Goal: Task Accomplishment & Management: Use online tool/utility

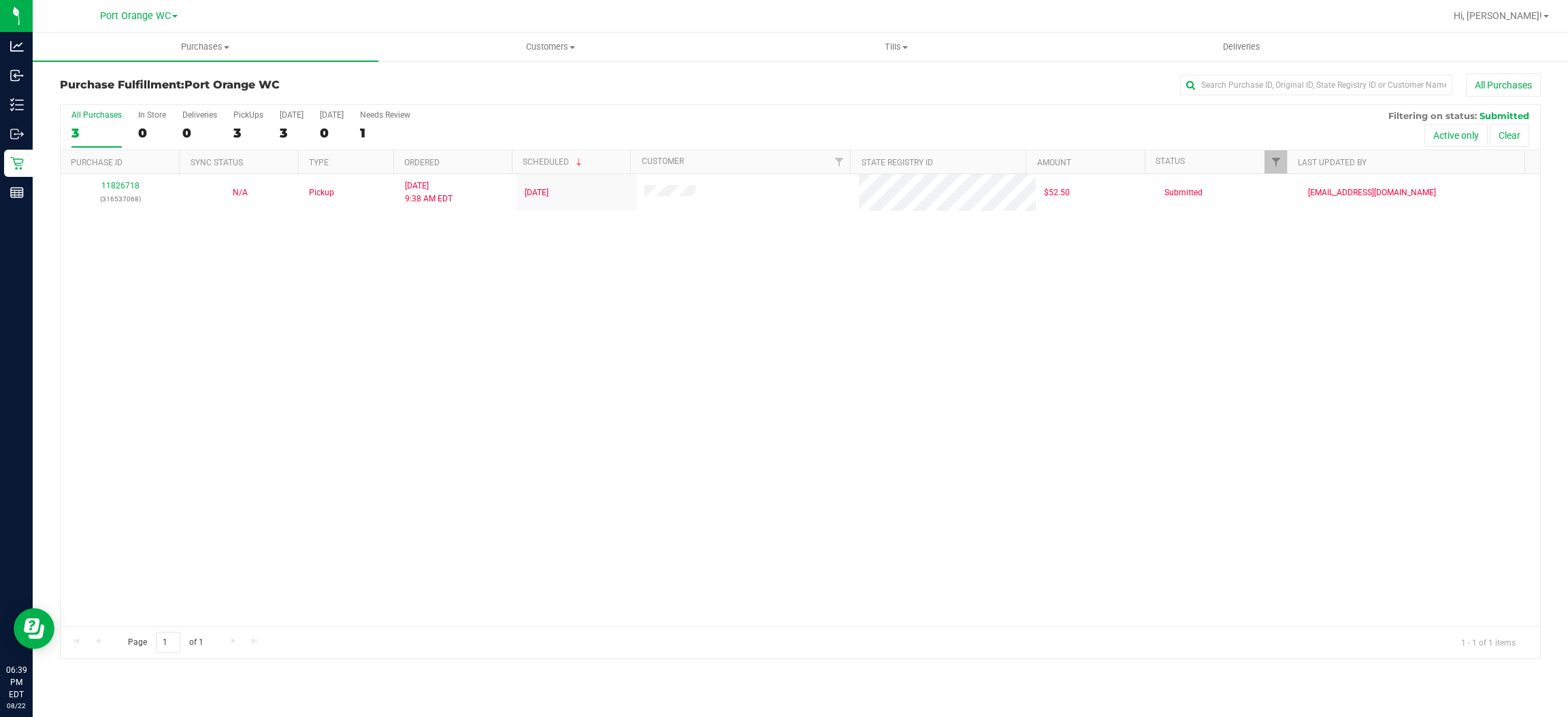
click at [687, 475] on div "11826718 (316537068) N/A Pickup [DATE] 9:38 AM EDT 8/22/2025 $52.50 Submitted […" at bounding box center [800, 400] width 1479 height 452
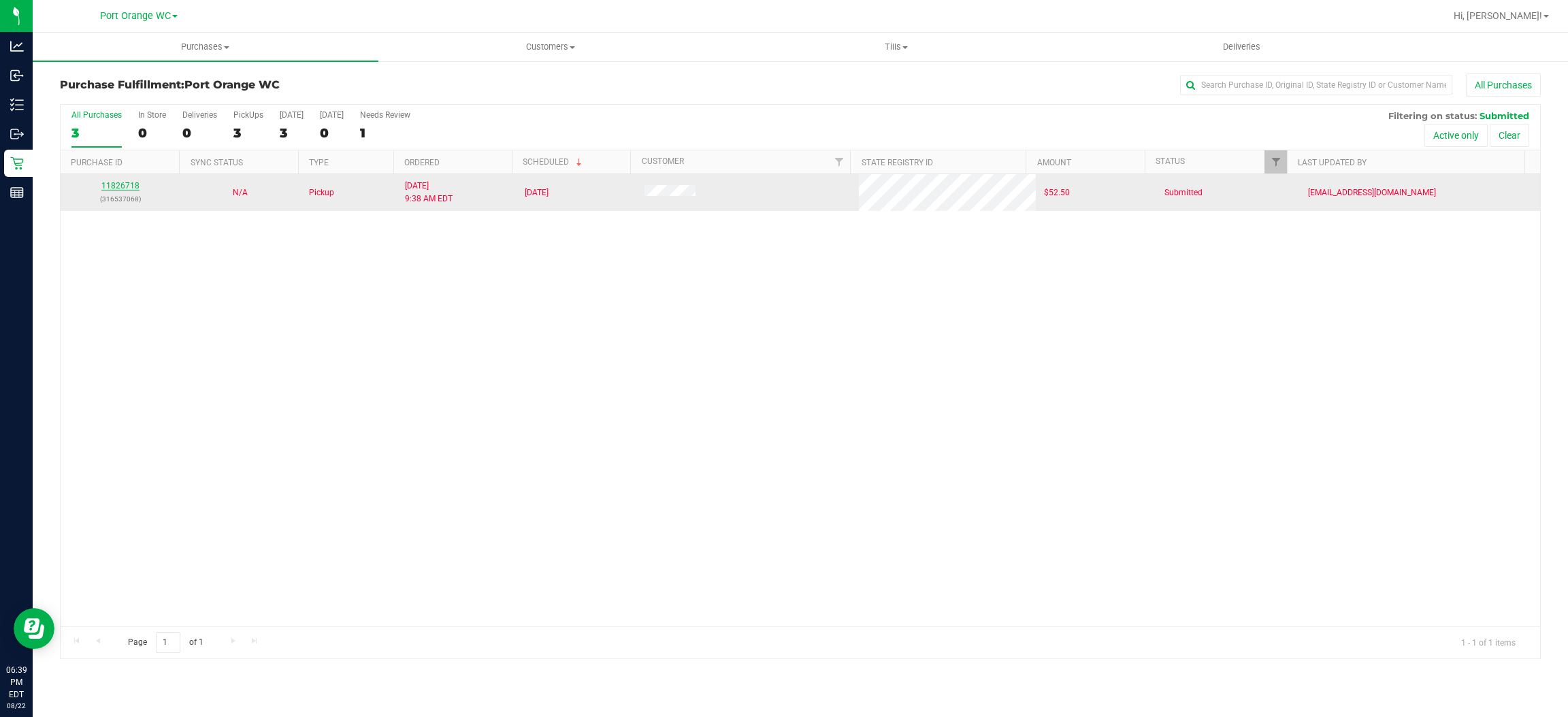
click at [120, 185] on link "11826718" at bounding box center [120, 186] width 38 height 9
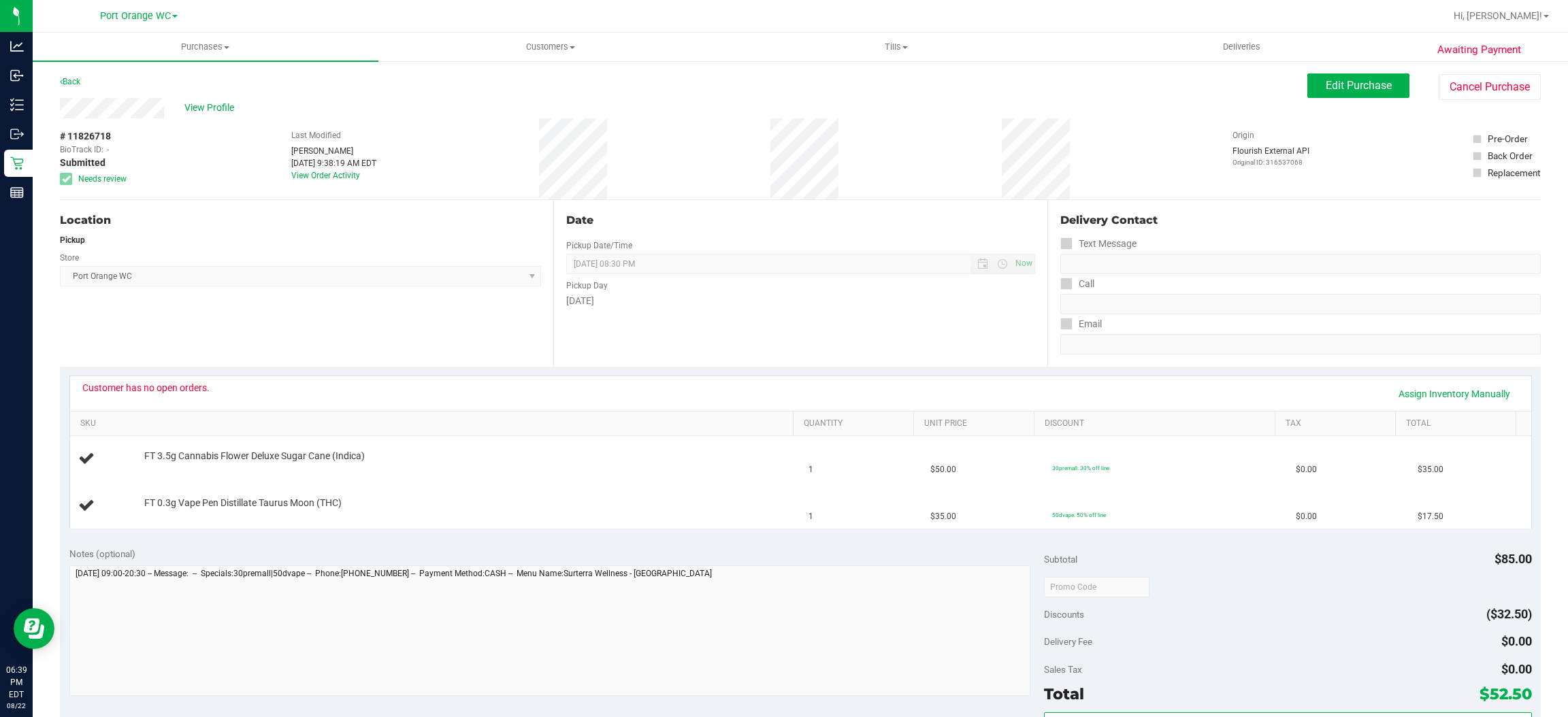
click at [1464, 69] on div "Awaiting Payment Back Edit Purchase Cancel Purchase View Profile # 11826718 Bio…" at bounding box center [800, 593] width 1535 height 1067
click at [1469, 82] on button "Cancel Purchase" at bounding box center [1490, 88] width 102 height 26
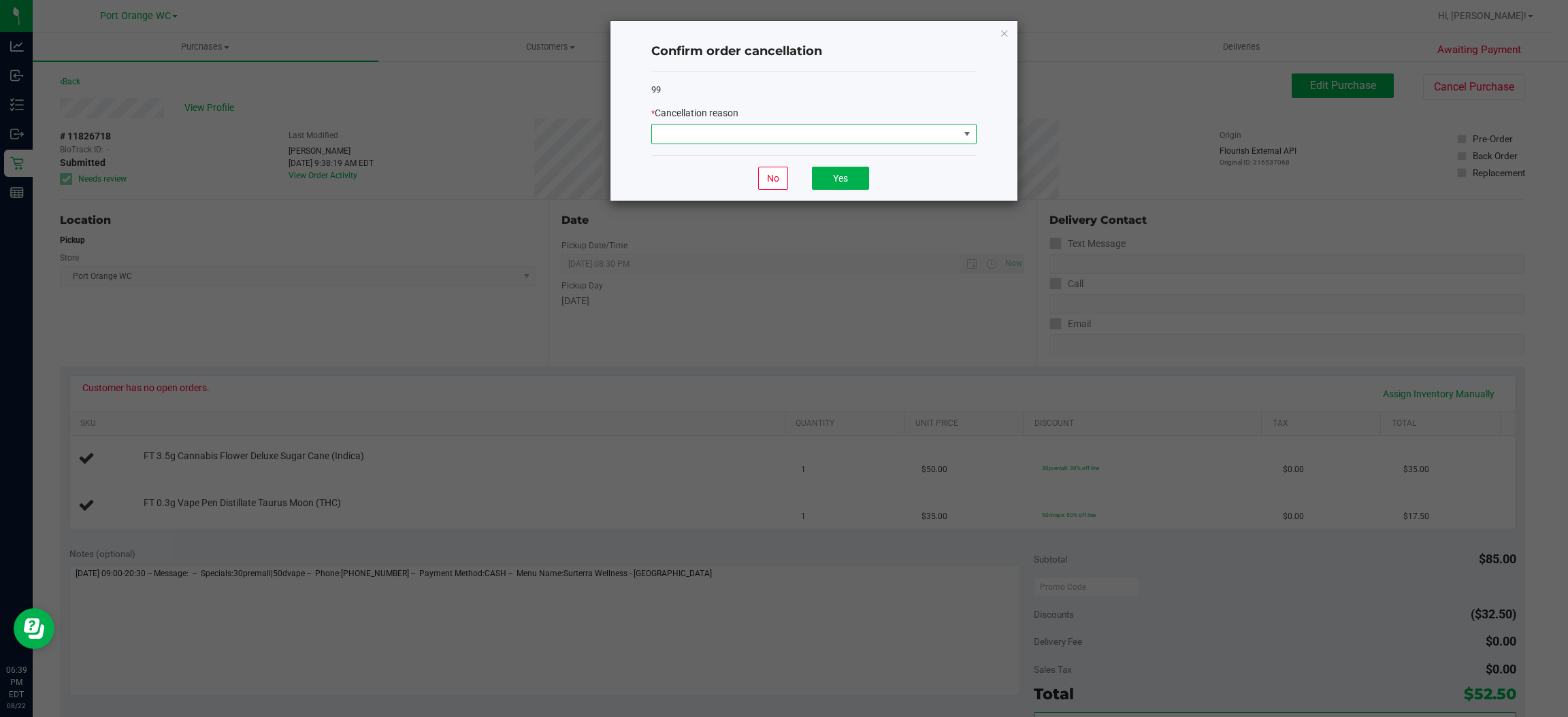
click at [958, 130] on span at bounding box center [966, 134] width 17 height 19
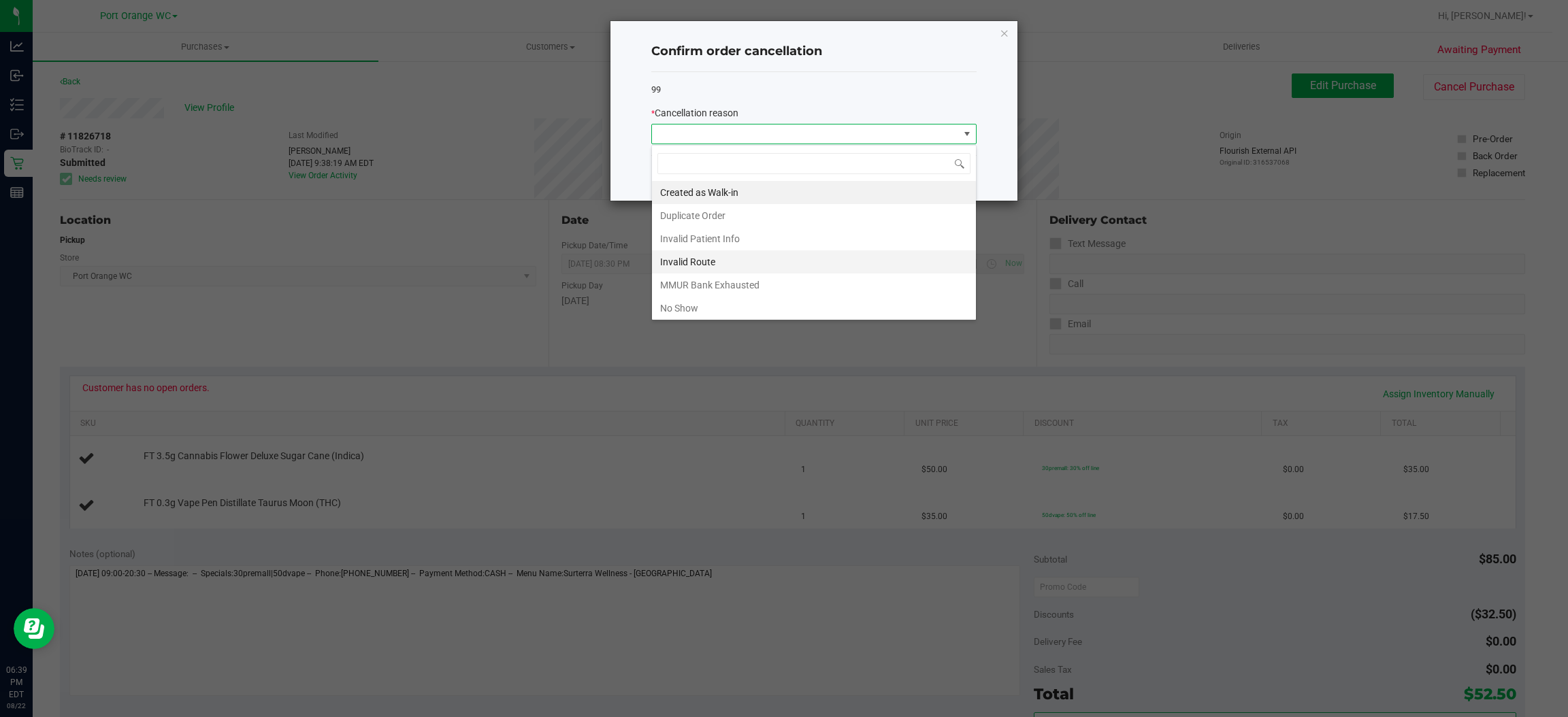
click at [684, 255] on li "Invalid Route" at bounding box center [813, 262] width 324 height 23
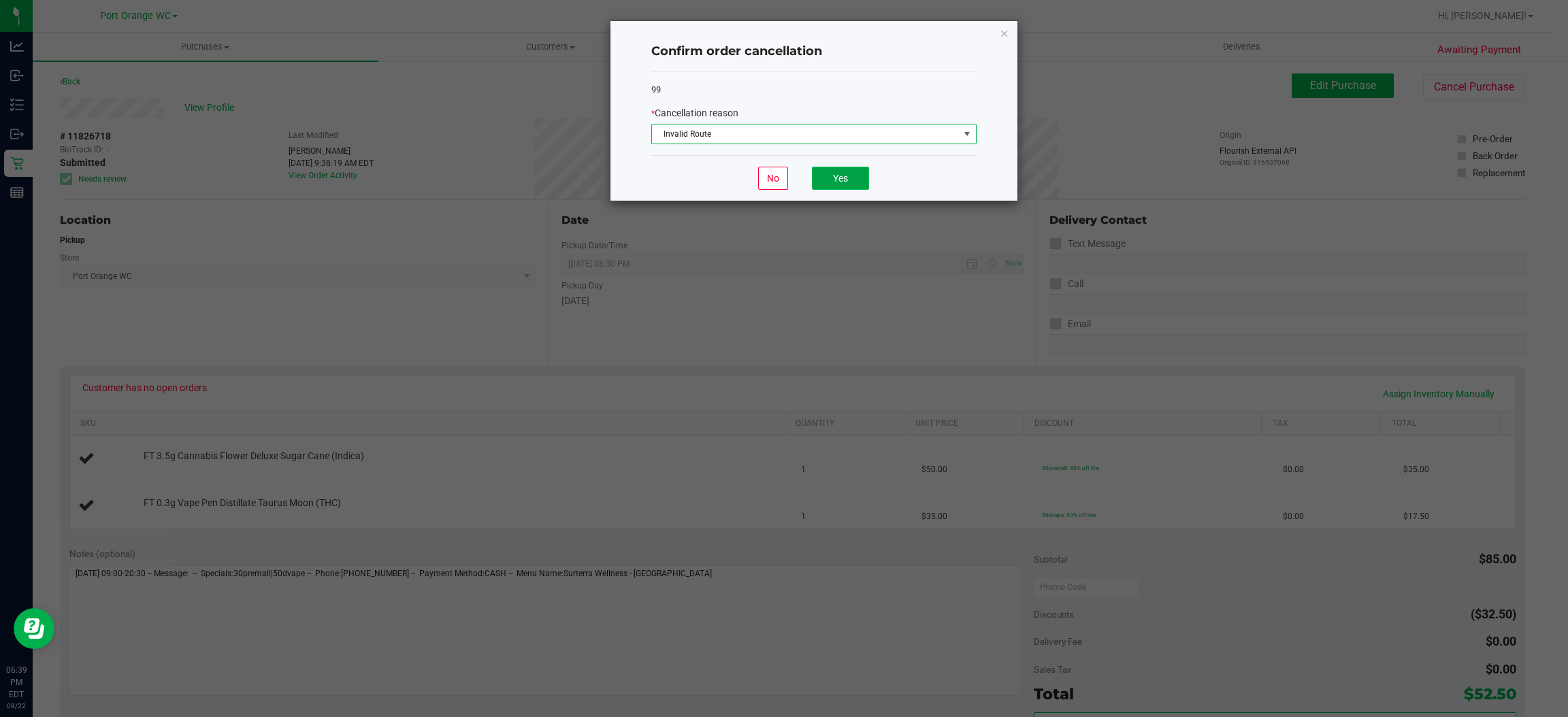
click at [839, 170] on button "Yes" at bounding box center [840, 178] width 57 height 23
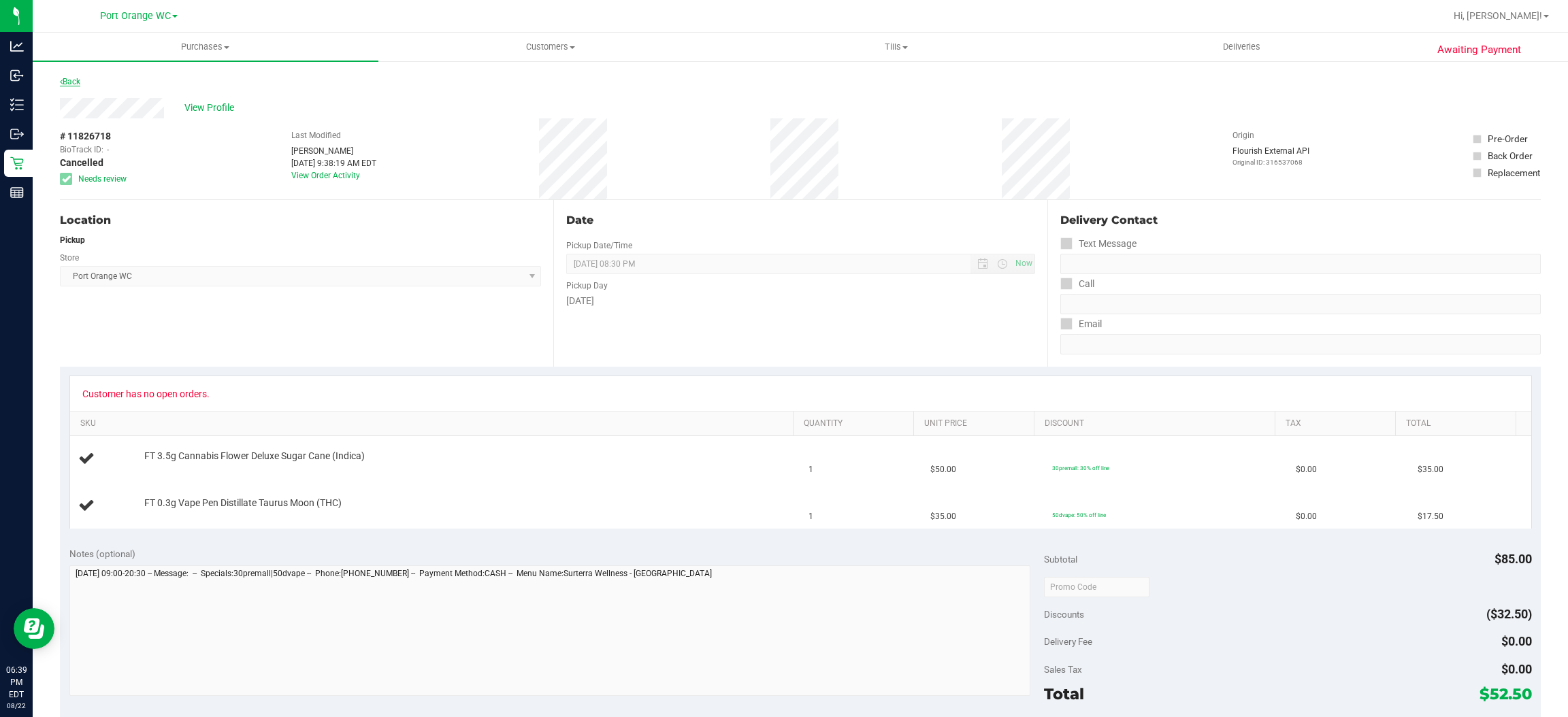
click at [72, 85] on link "Back" at bounding box center [70, 81] width 21 height 9
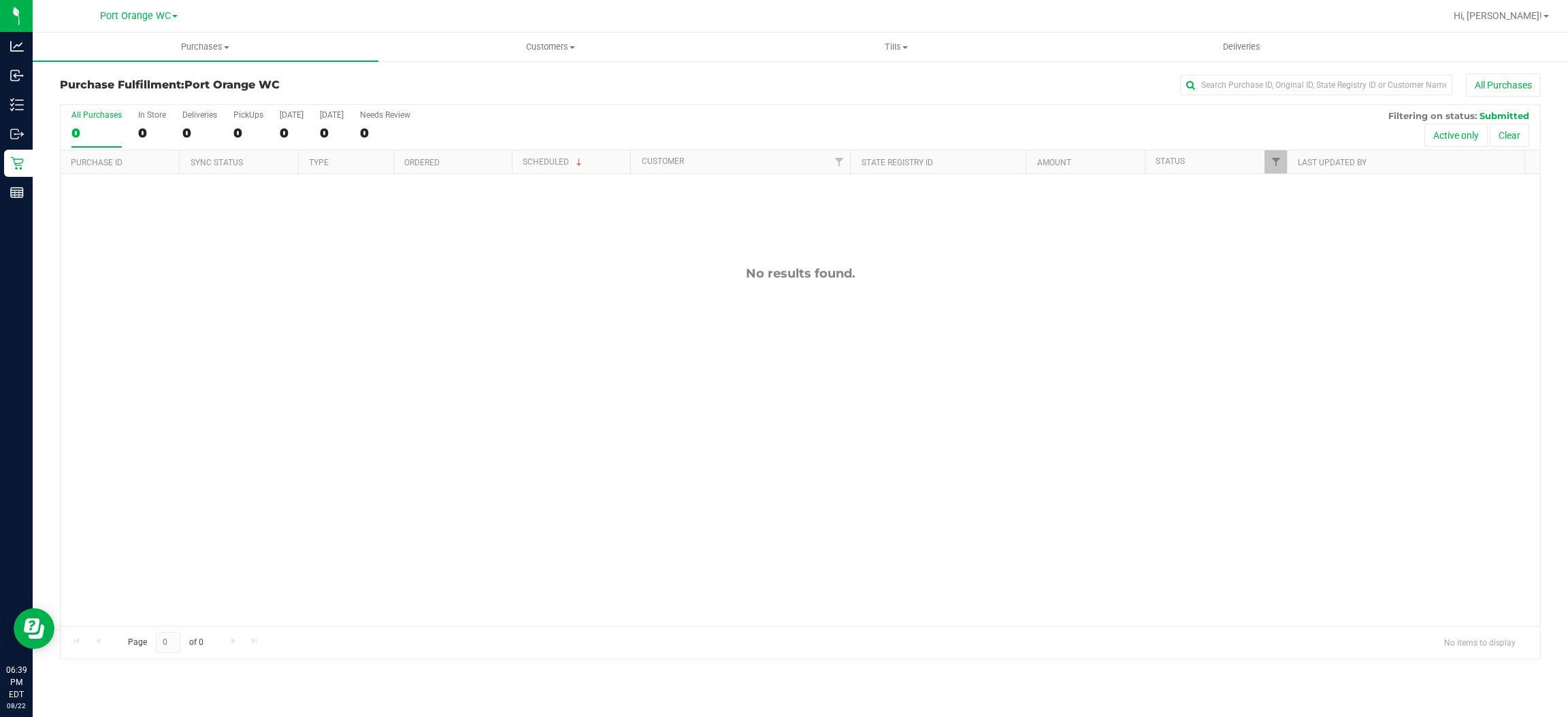
click at [333, 285] on div "No results found." at bounding box center [800, 446] width 1479 height 544
click at [135, 11] on span "Port Orange WC" at bounding box center [135, 16] width 71 height 12
click at [101, 48] on link "[GEOGRAPHIC_DATA]" at bounding box center [138, 48] width 199 height 19
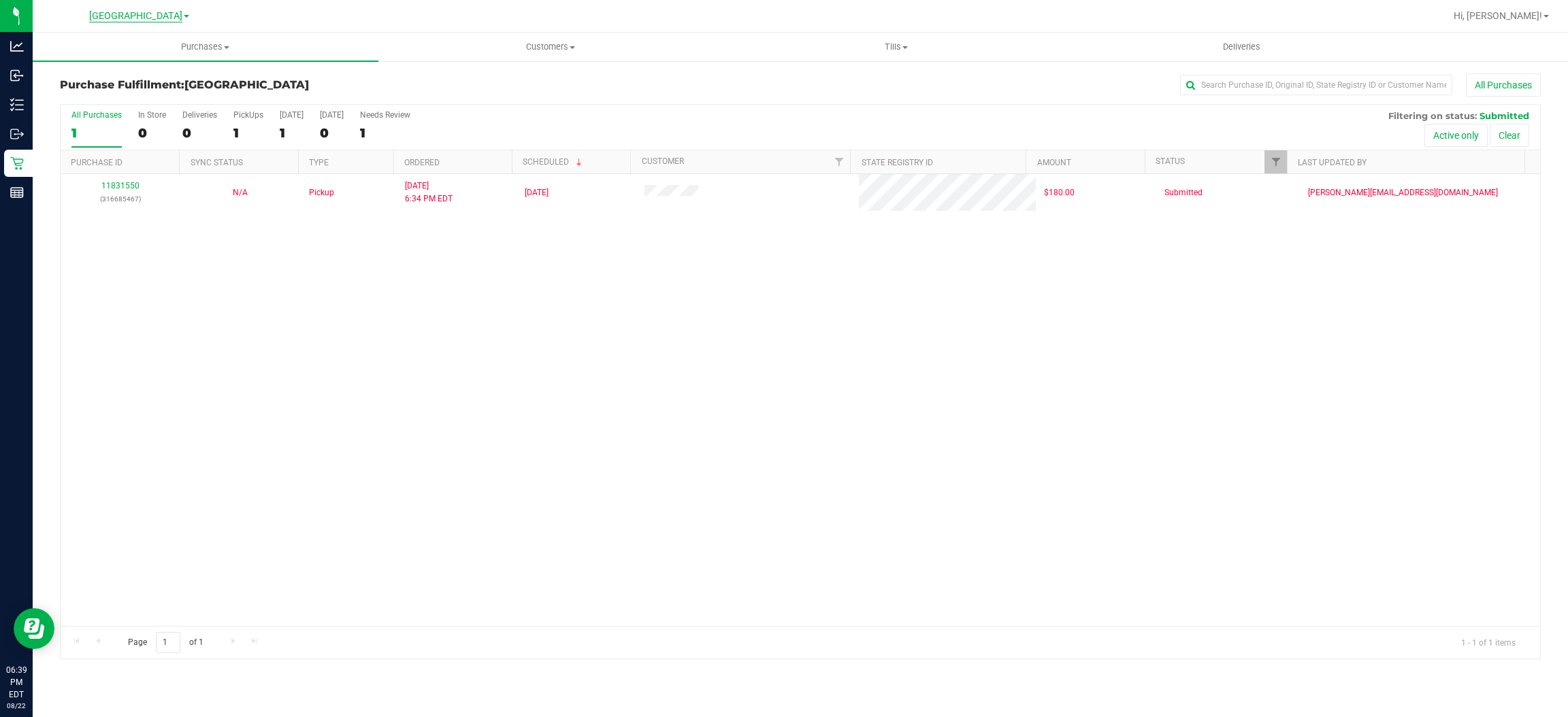
click at [138, 16] on span "[GEOGRAPHIC_DATA]" at bounding box center [136, 16] width 93 height 12
click at [92, 62] on link "Port Orange WC" at bounding box center [138, 66] width 199 height 19
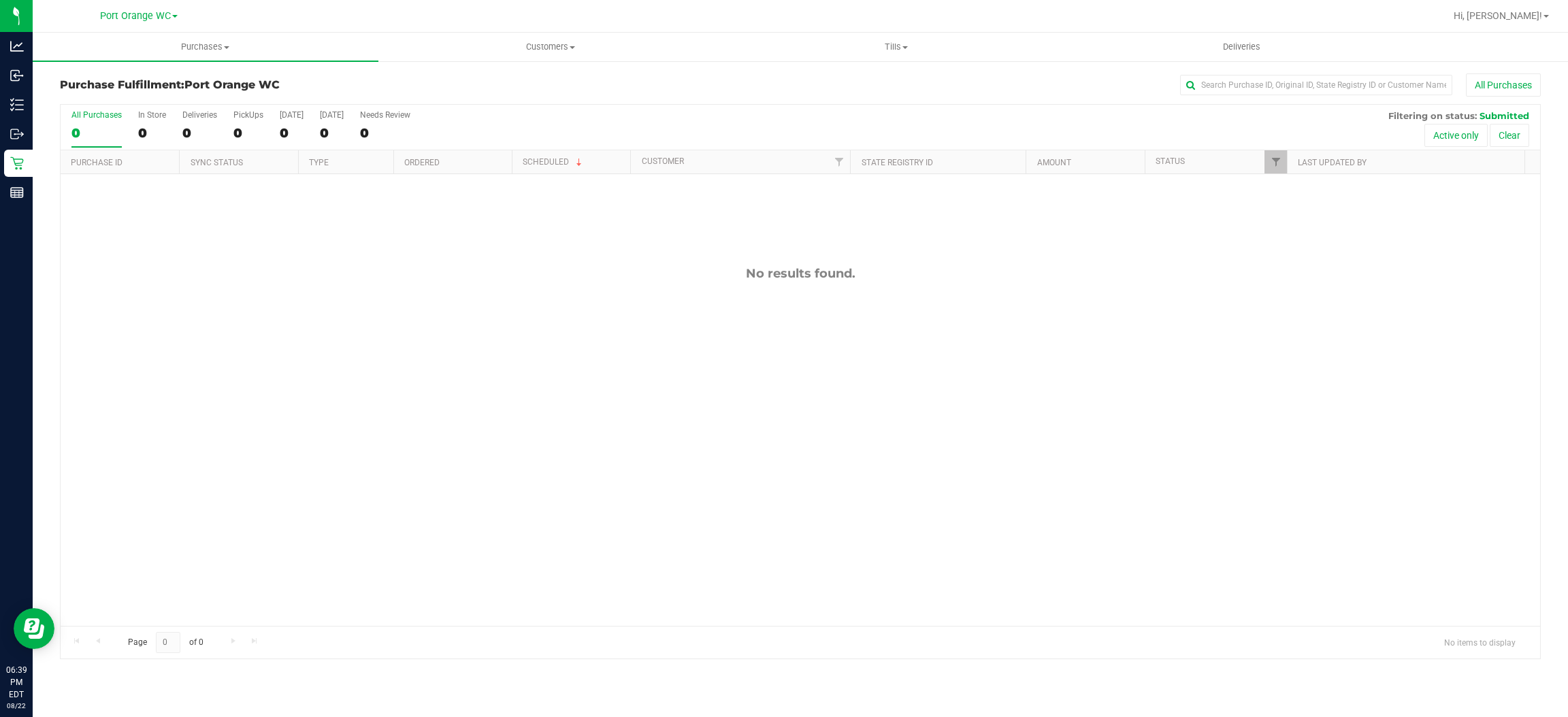
drag, startPoint x: 349, startPoint y: 259, endPoint x: 329, endPoint y: 265, distance: 20.9
click at [348, 270] on div "No results found." at bounding box center [800, 446] width 1479 height 544
drag, startPoint x: 341, startPoint y: 301, endPoint x: 342, endPoint y: 316, distance: 15.0
click at [341, 300] on div "No results found." at bounding box center [800, 446] width 1479 height 544
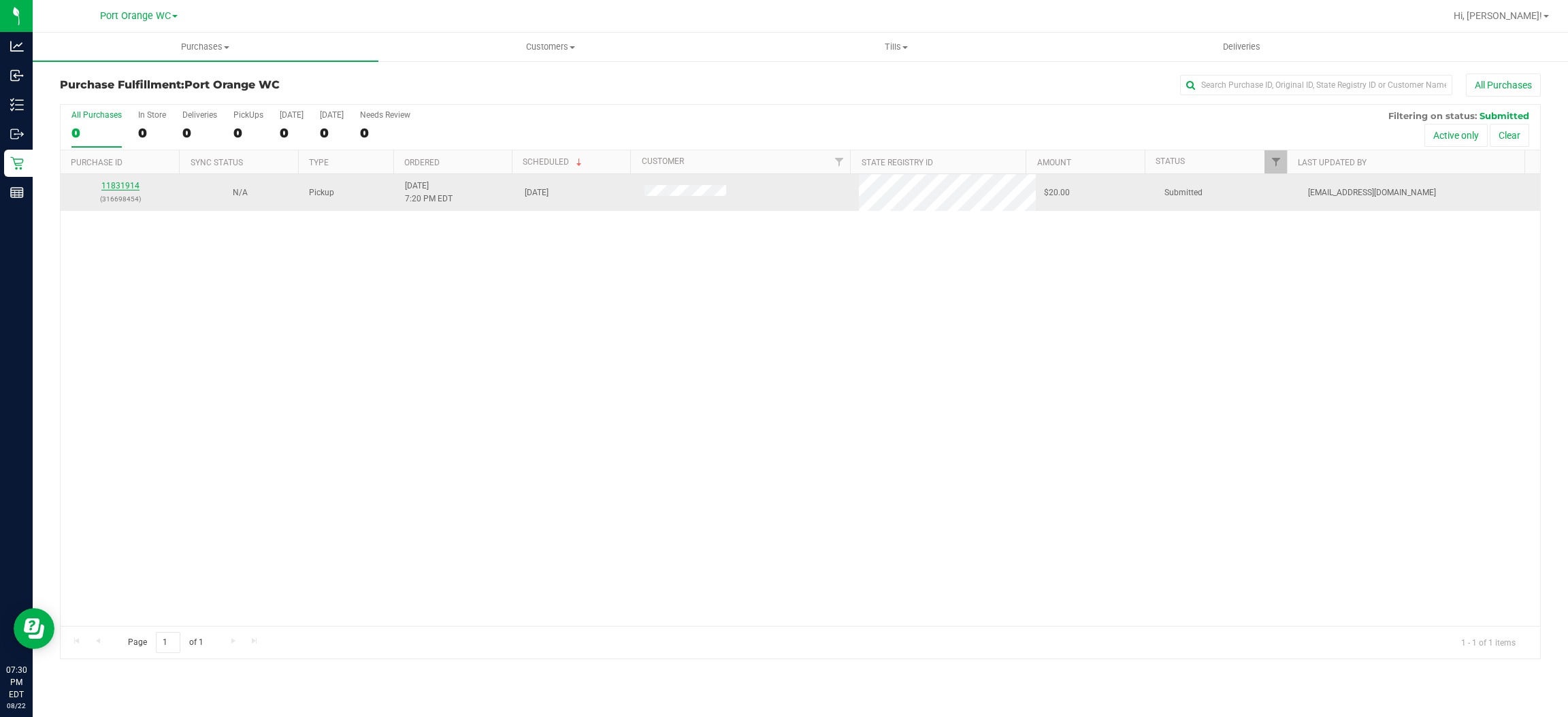
click at [112, 187] on link "11831914" at bounding box center [120, 186] width 38 height 9
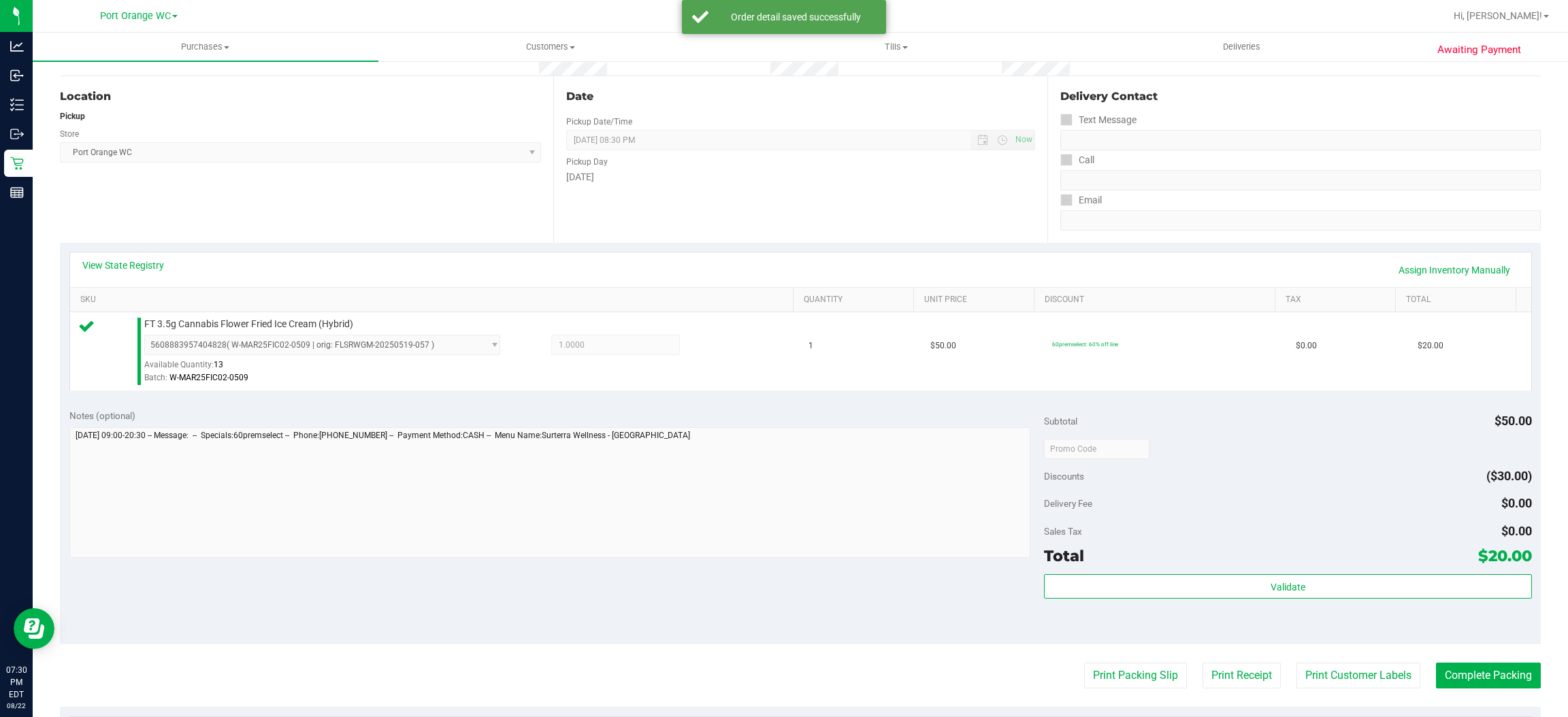
scroll to position [204, 0]
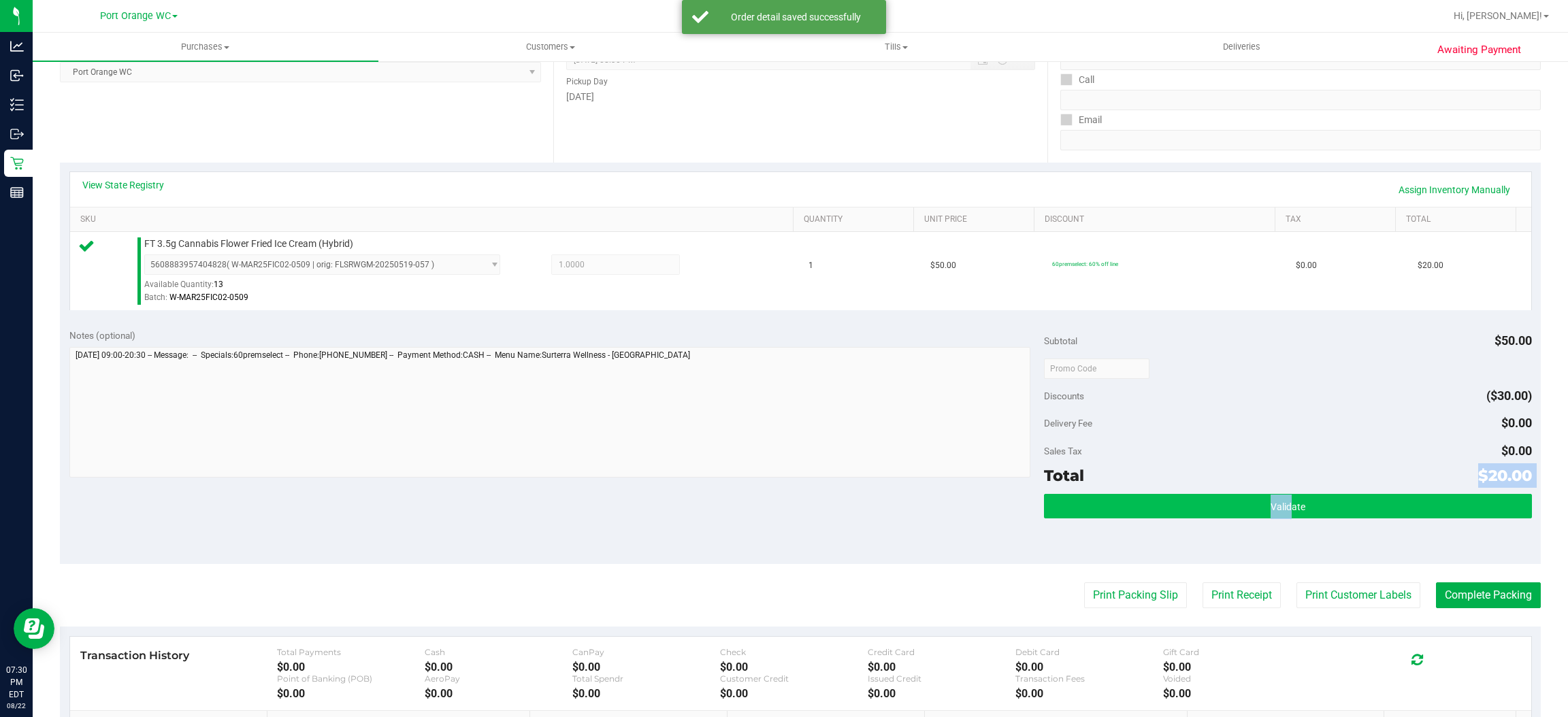
drag, startPoint x: 1272, startPoint y: 482, endPoint x: 1272, endPoint y: 506, distance: 24.0
click at [1272, 506] on div "Subtotal $50.00 Discounts ($30.00) Delivery Fee $0.00 Sales Tax $0.00 Total $20…" at bounding box center [1287, 441] width 487 height 227
click at [1271, 501] on button "Validate" at bounding box center [1287, 506] width 487 height 24
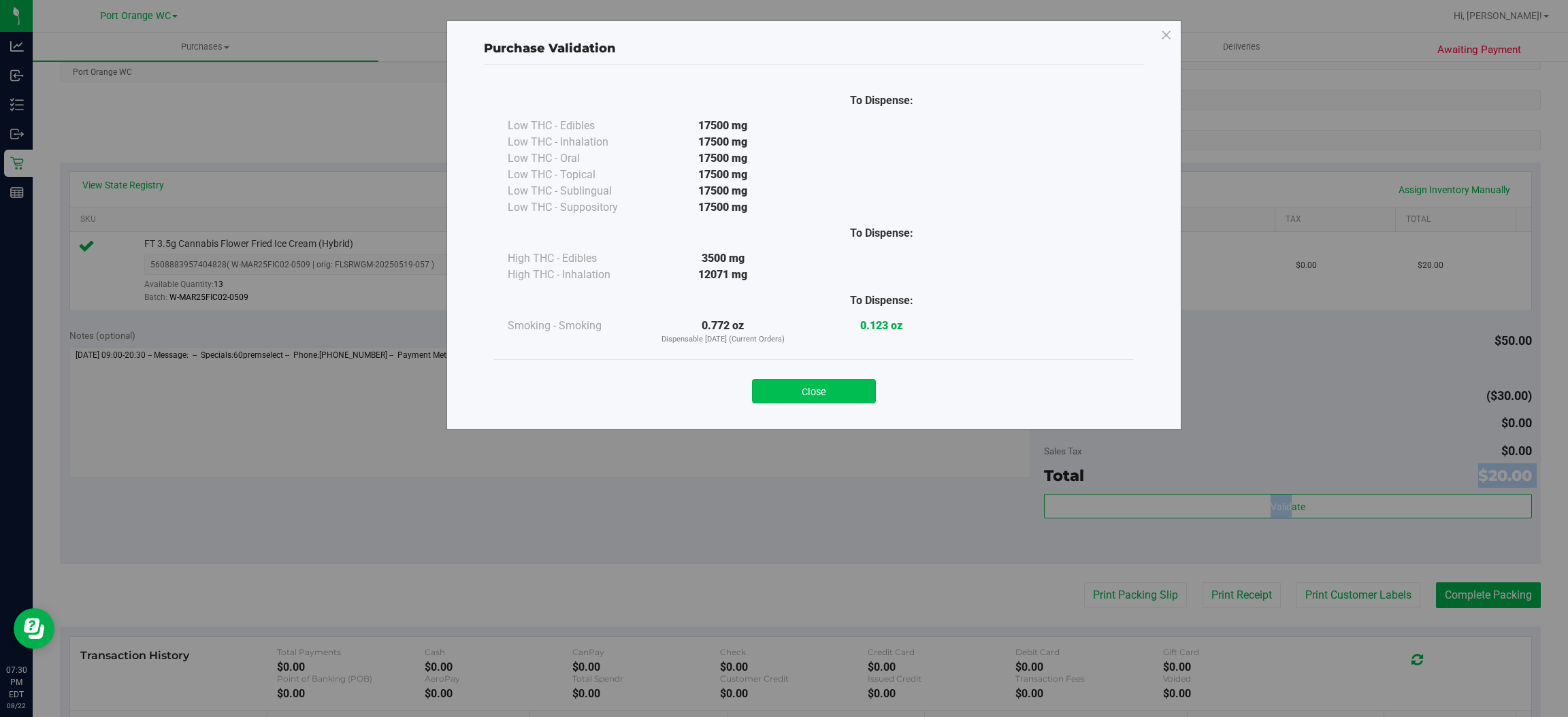
click at [797, 393] on button "Close" at bounding box center [813, 391] width 124 height 24
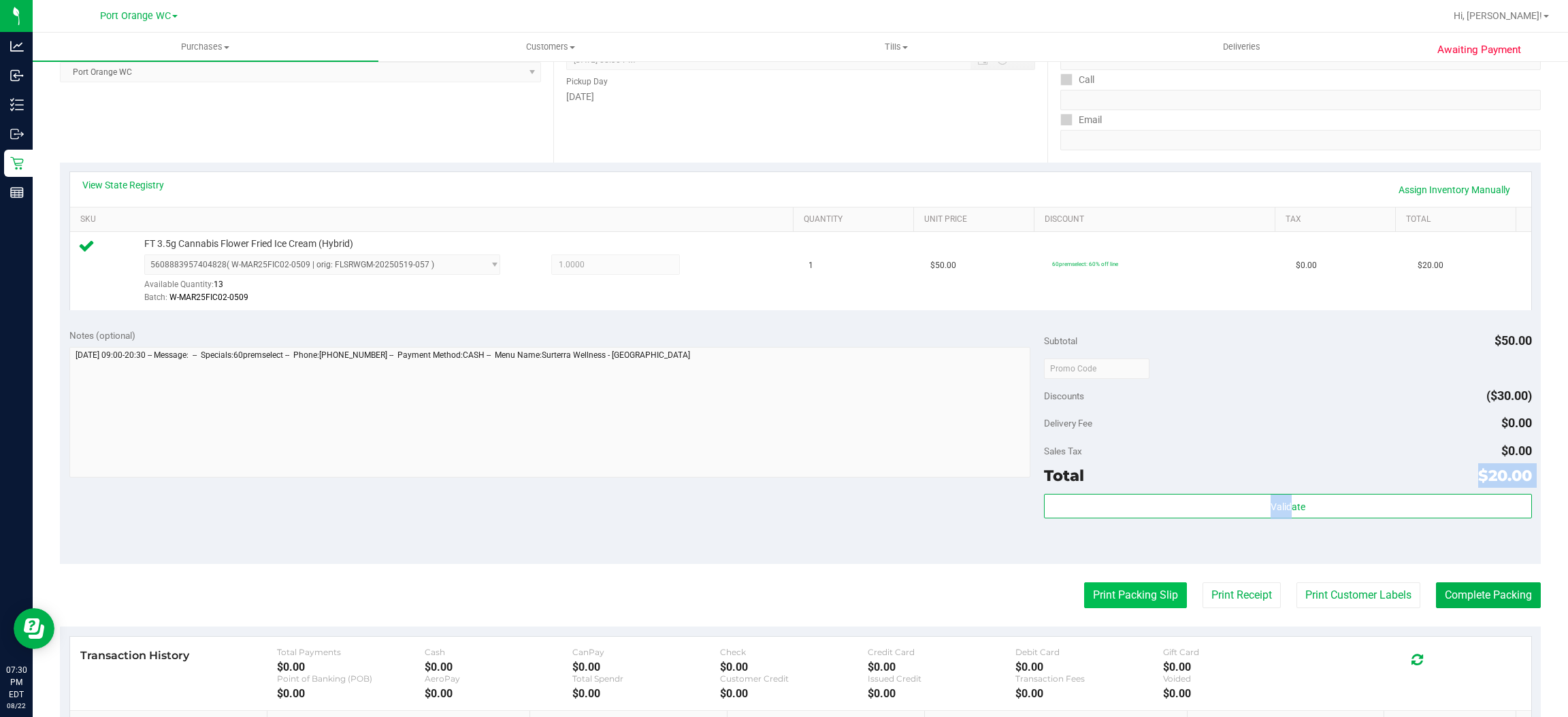
click at [1130, 590] on button "Print Packing Slip" at bounding box center [1135, 596] width 103 height 26
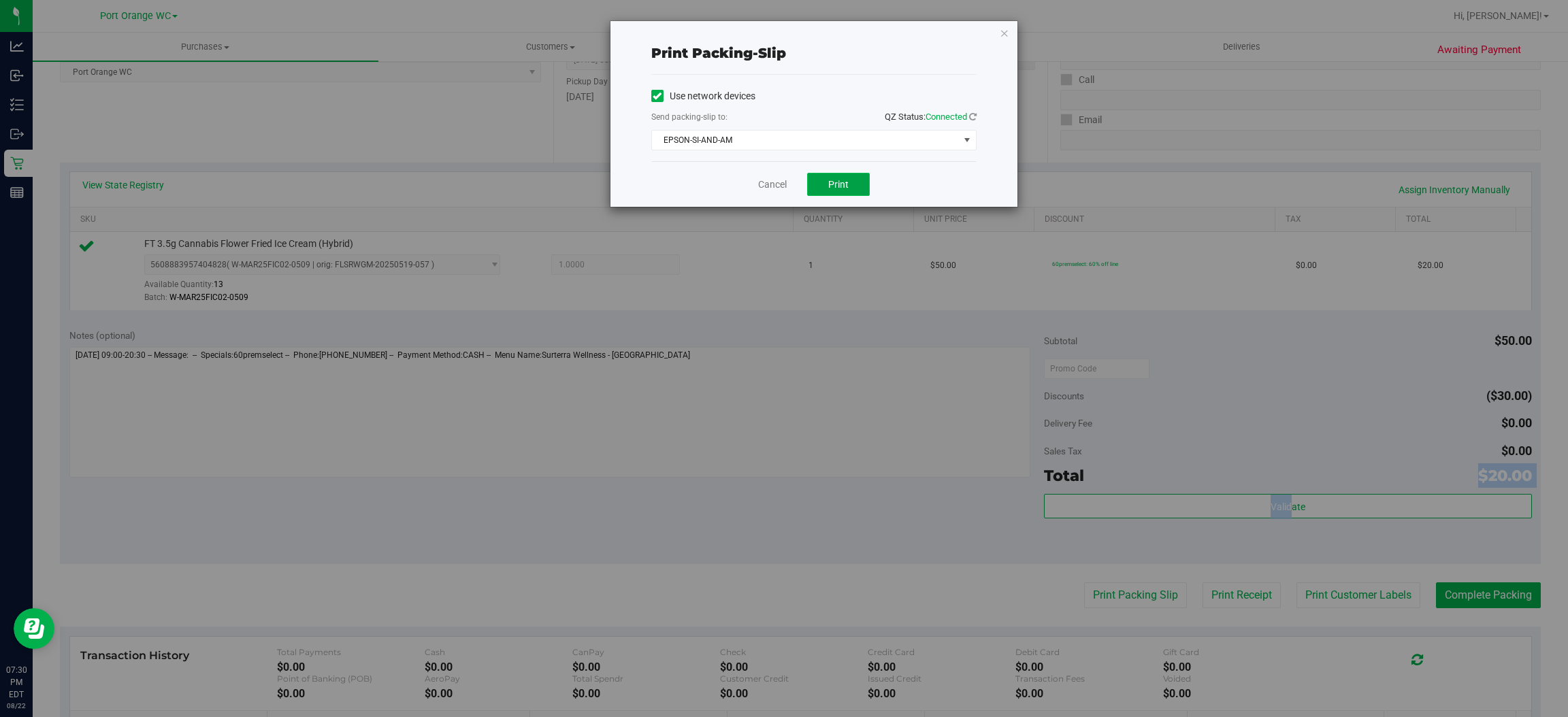
click at [851, 184] on button "Print" at bounding box center [838, 184] width 62 height 23
click at [770, 181] on link "Cancel" at bounding box center [772, 184] width 29 height 14
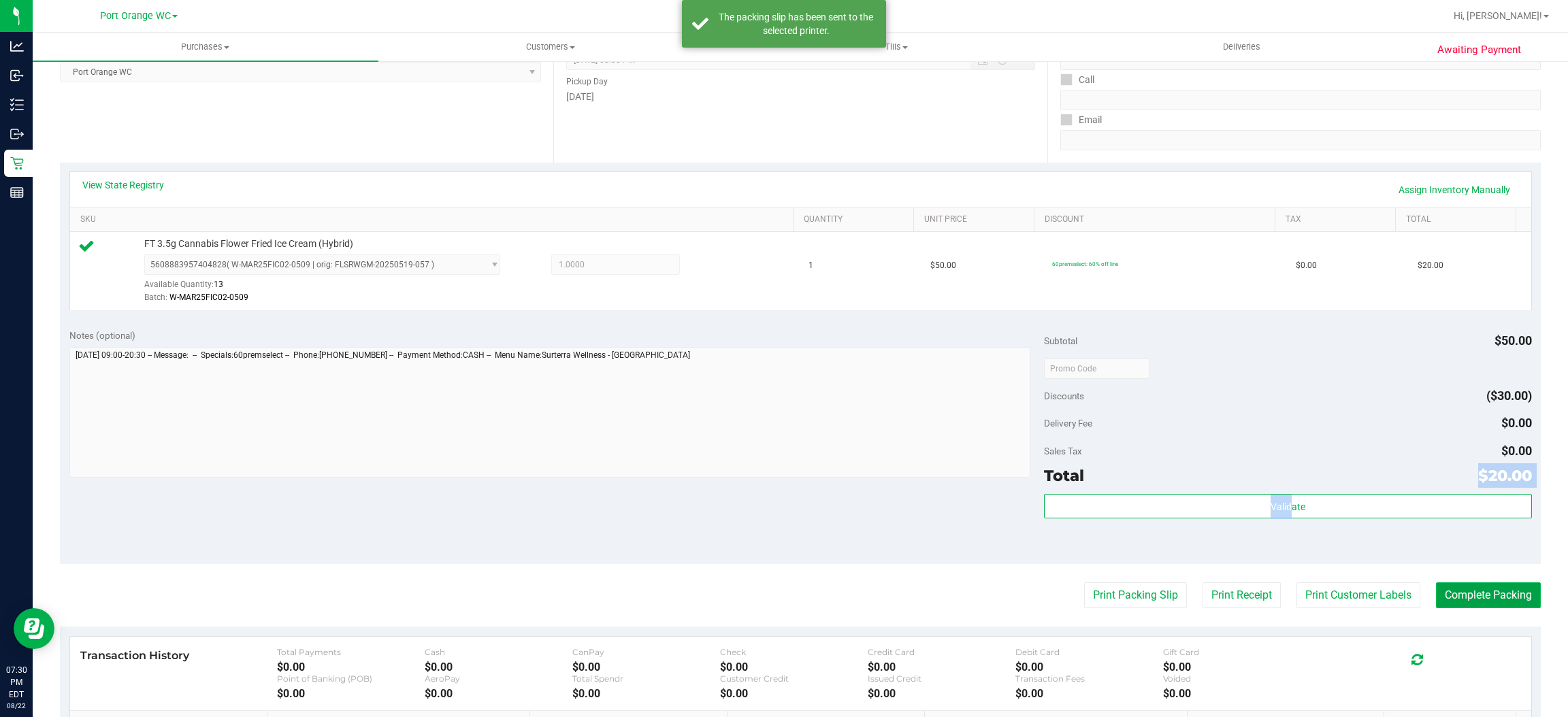
click at [1481, 591] on button "Complete Packing" at bounding box center [1489, 596] width 104 height 26
